Goal: Task Accomplishment & Management: Manage account settings

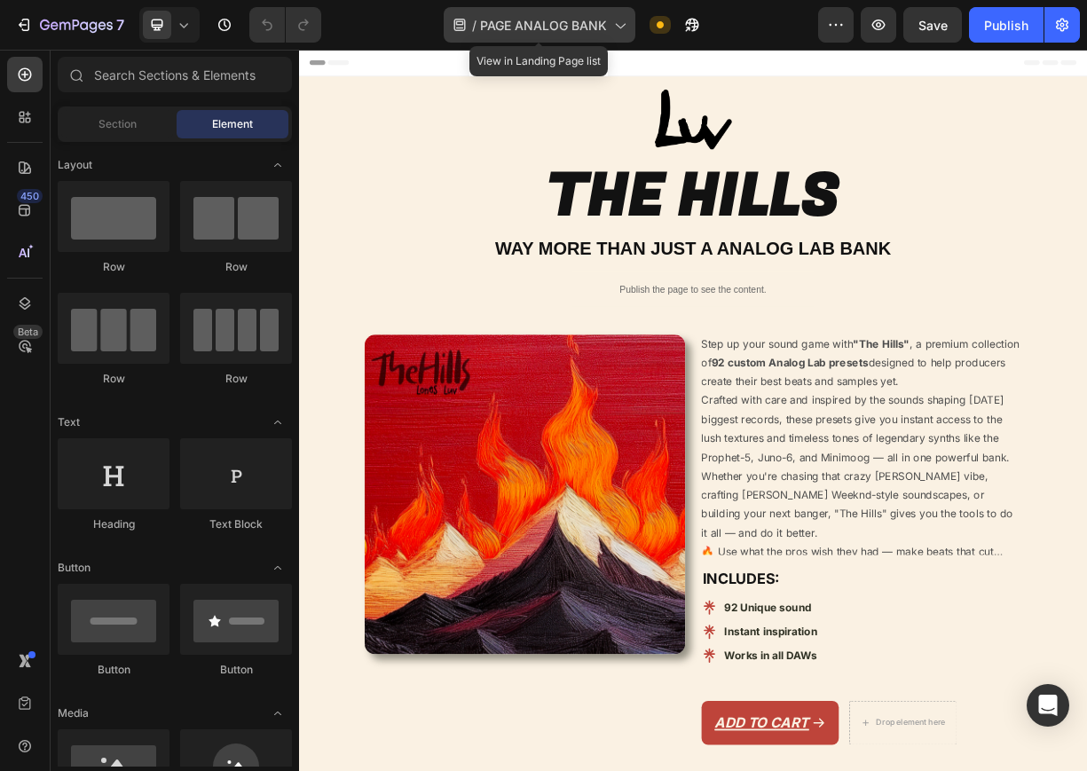
click at [527, 30] on span "PAGE ANALOG BANK" at bounding box center [543, 25] width 127 height 19
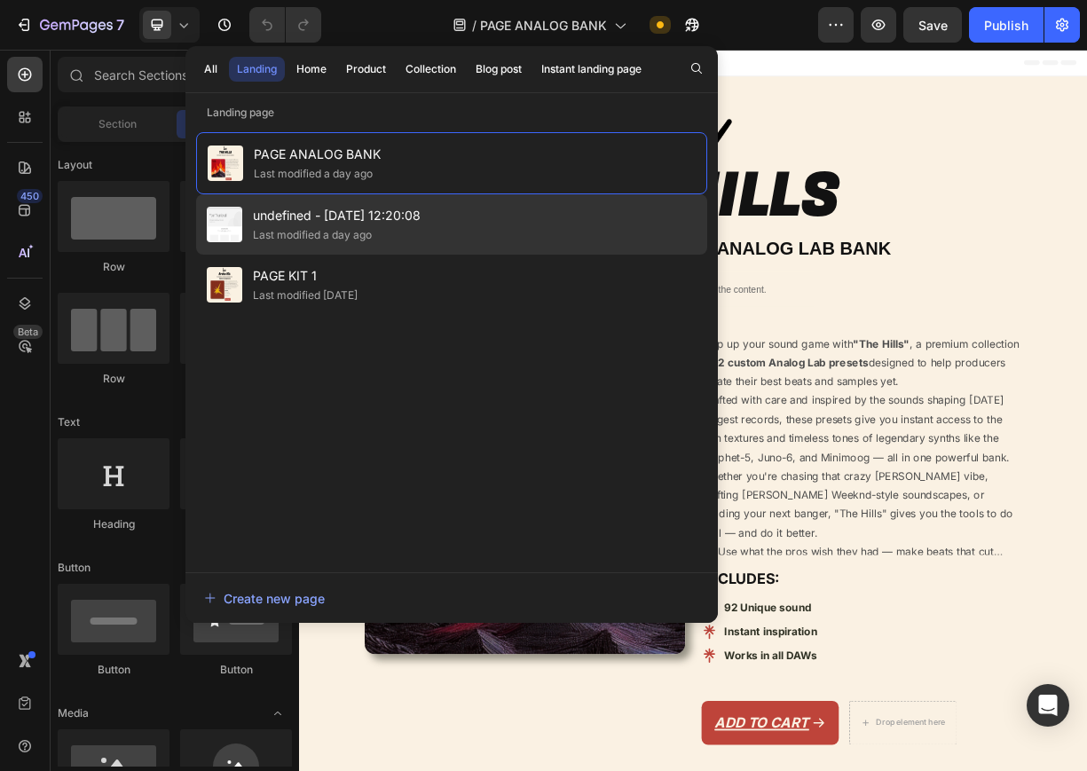
click at [379, 209] on span "undefined - [DATE] 12:20:08" at bounding box center [337, 215] width 168 height 21
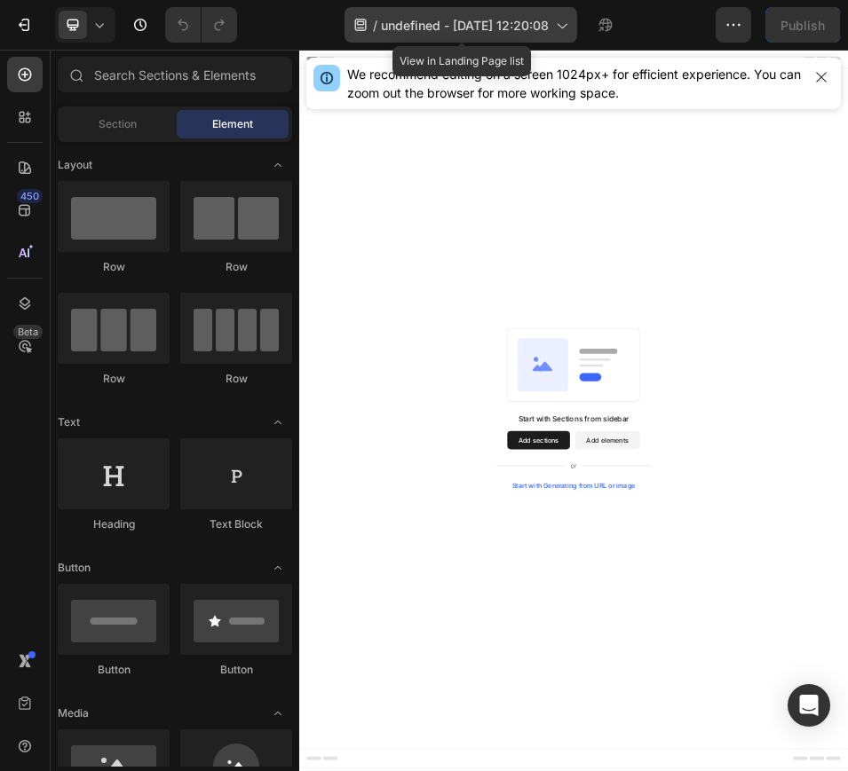
click at [484, 19] on span "undefined - [DATE] 12:20:08" at bounding box center [465, 25] width 168 height 19
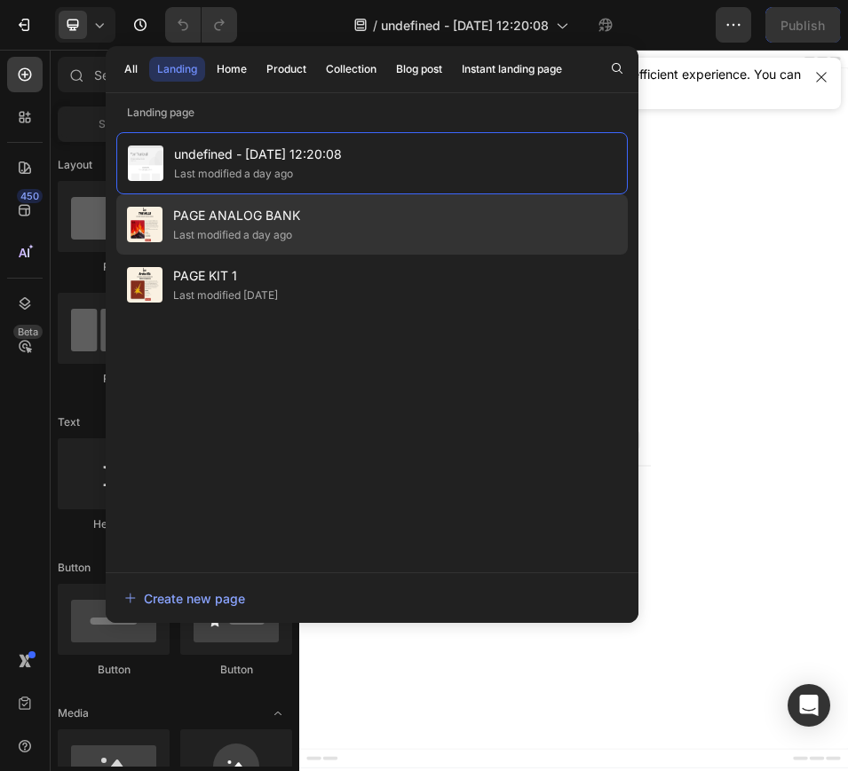
click at [351, 216] on div "PAGE ANALOG BANK Last modified a day ago" at bounding box center [371, 224] width 511 height 60
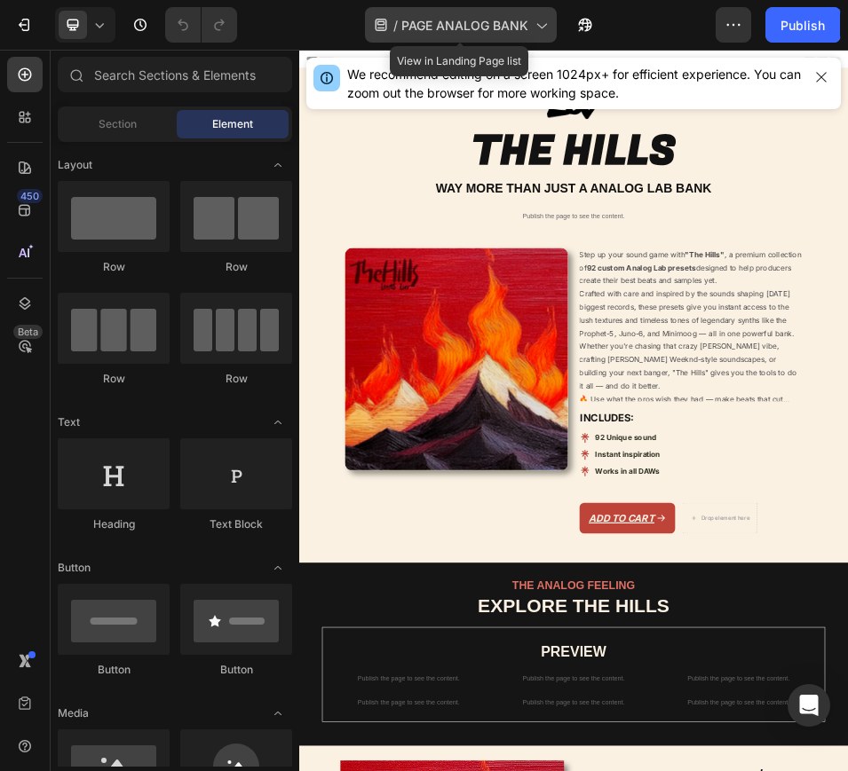
click at [431, 16] on span "PAGE ANALOG BANK" at bounding box center [464, 25] width 127 height 19
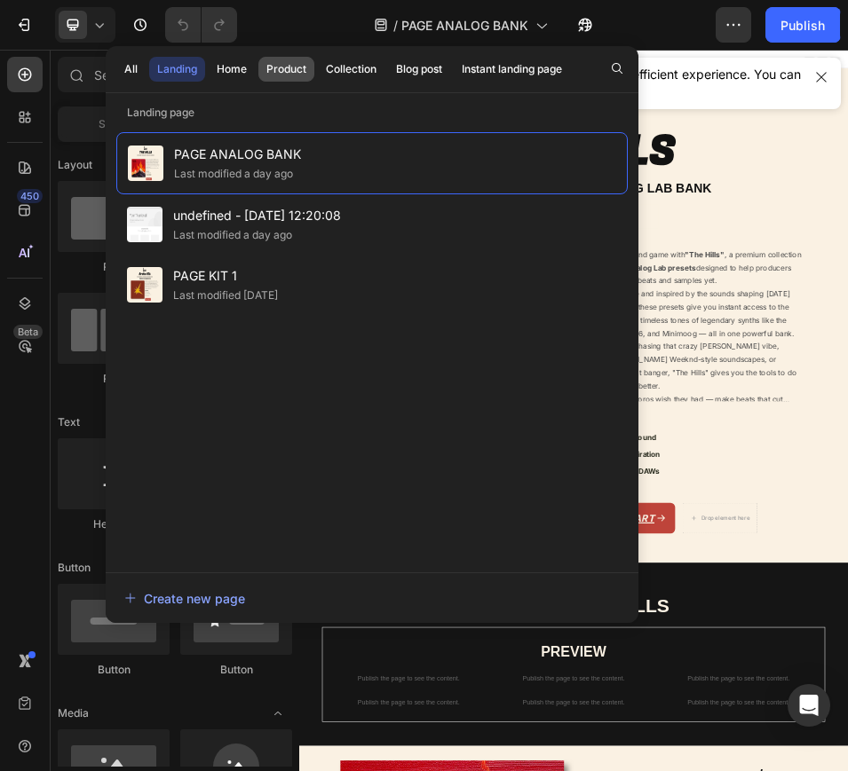
click at [310, 68] on button "Product" at bounding box center [286, 69] width 56 height 25
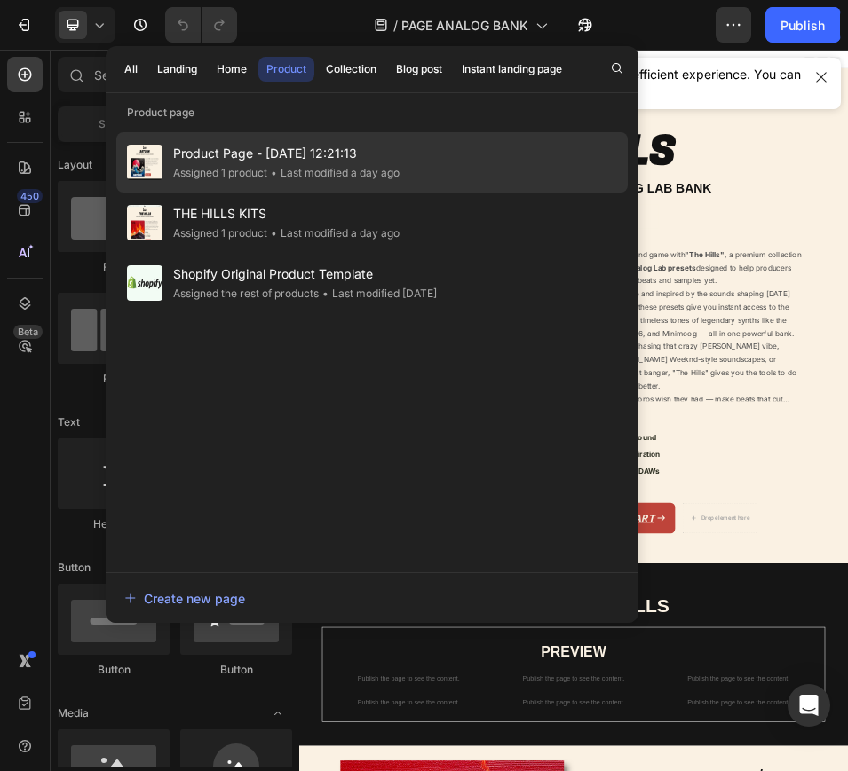
click at [309, 170] on div "• Last modified a day ago" at bounding box center [333, 173] width 132 height 18
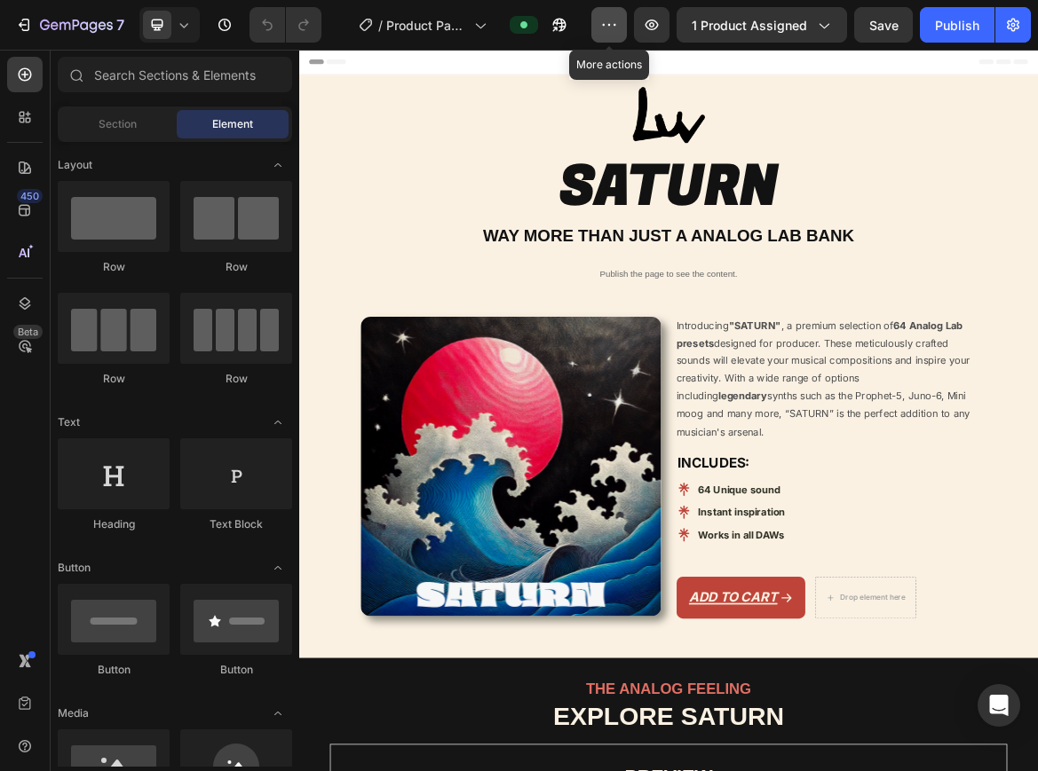
click at [605, 25] on icon "button" at bounding box center [604, 25] width 3 height 2
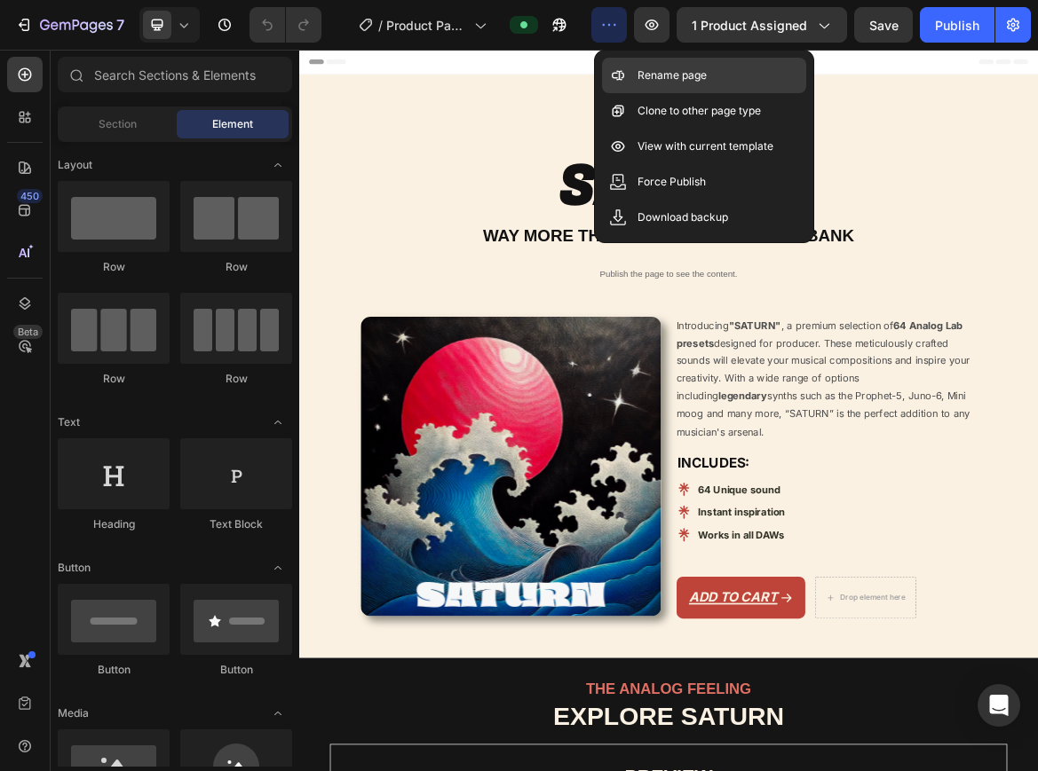
click at [669, 83] on p "Rename page" at bounding box center [671, 76] width 69 height 18
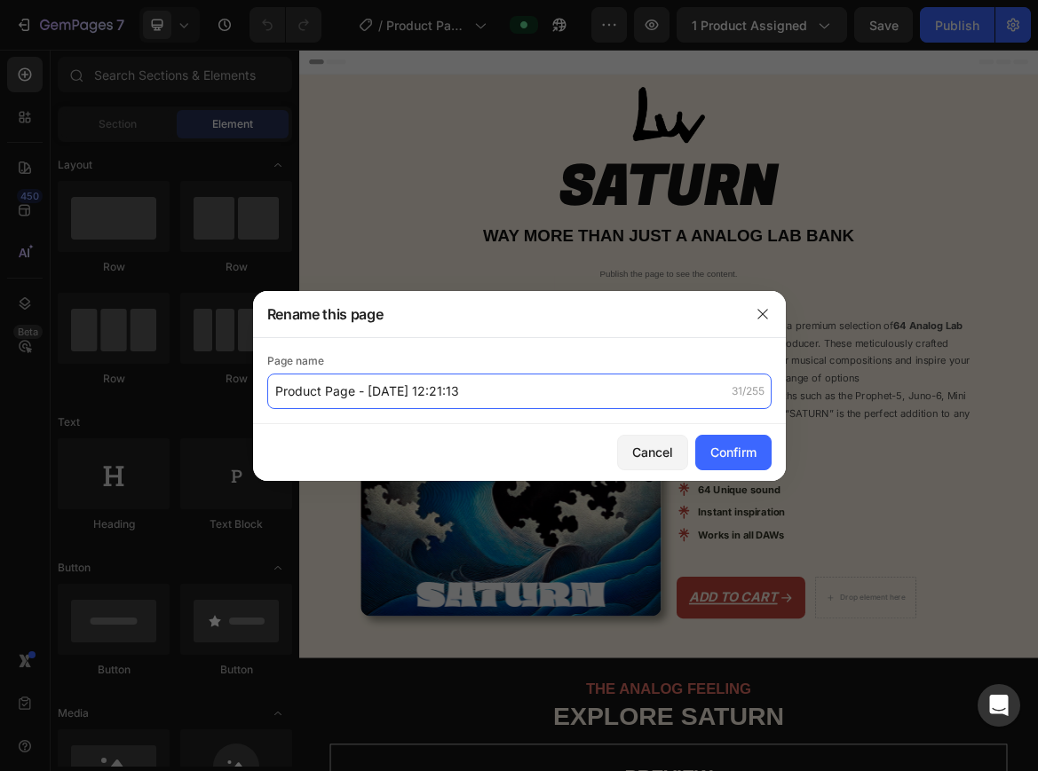
drag, startPoint x: 509, startPoint y: 394, endPoint x: 172, endPoint y: 390, distance: 337.3
click at [172, 390] on div "Rename this page Page name Product Page - Sep 27, 12:21:13 31/255 Cancel Confirm" at bounding box center [519, 385] width 1038 height 771
type input "SATURN ANALOG LAB BANK"
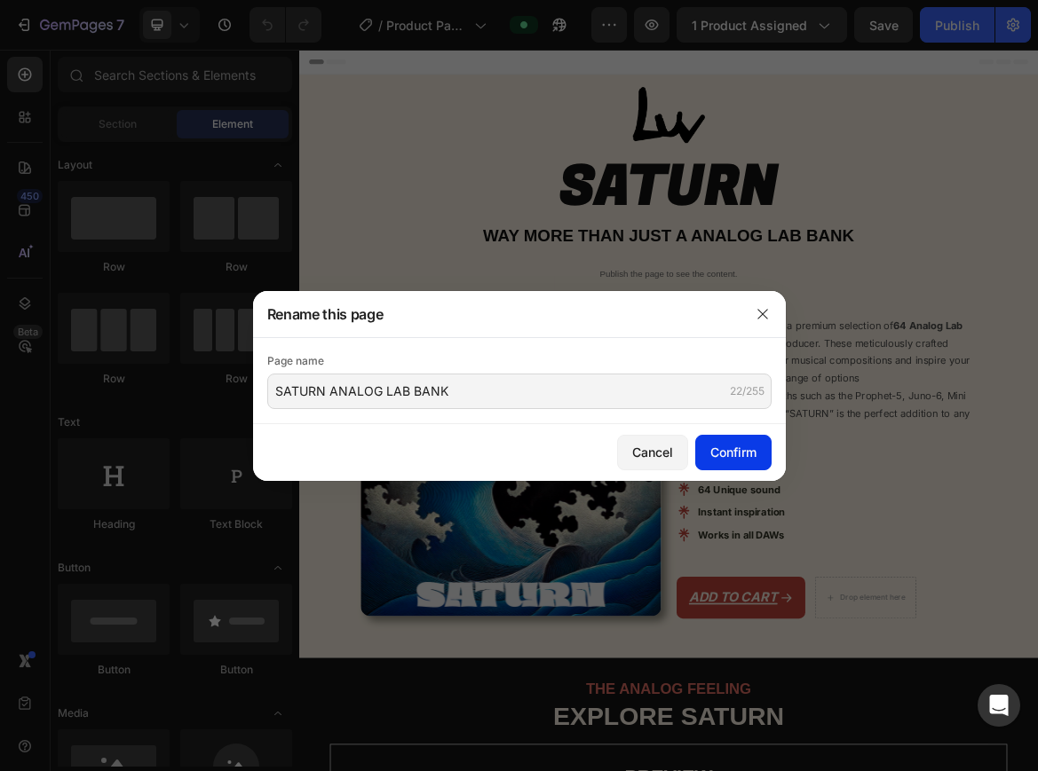
click at [732, 455] on div "Confirm" at bounding box center [733, 452] width 46 height 19
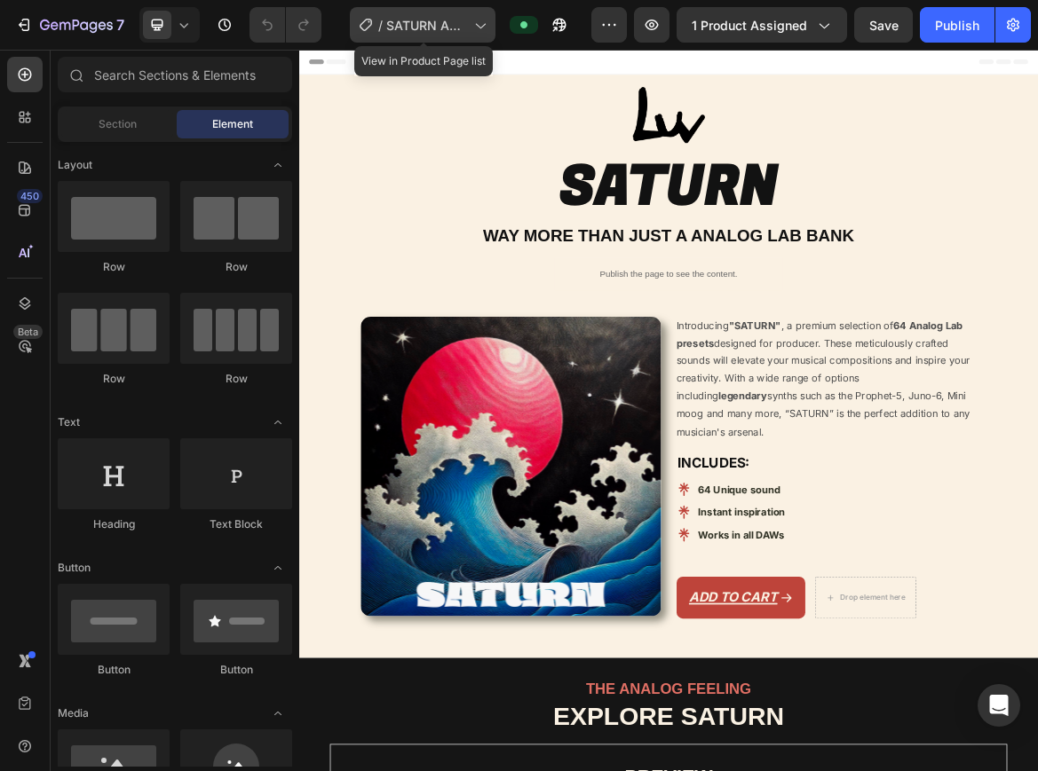
click at [453, 21] on span "SATURN ANALOG LAB BANK" at bounding box center [426, 25] width 81 height 19
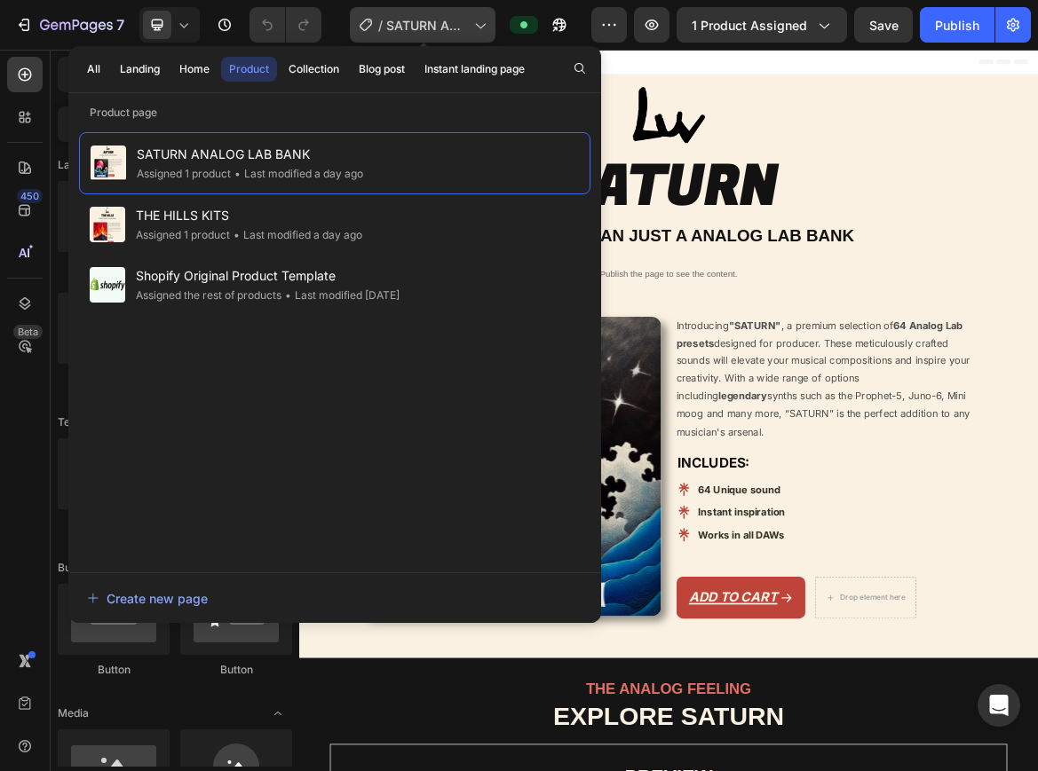
click at [453, 21] on span "SATURN ANALOG LAB BANK" at bounding box center [426, 25] width 81 height 19
